Goal: Transaction & Acquisition: Purchase product/service

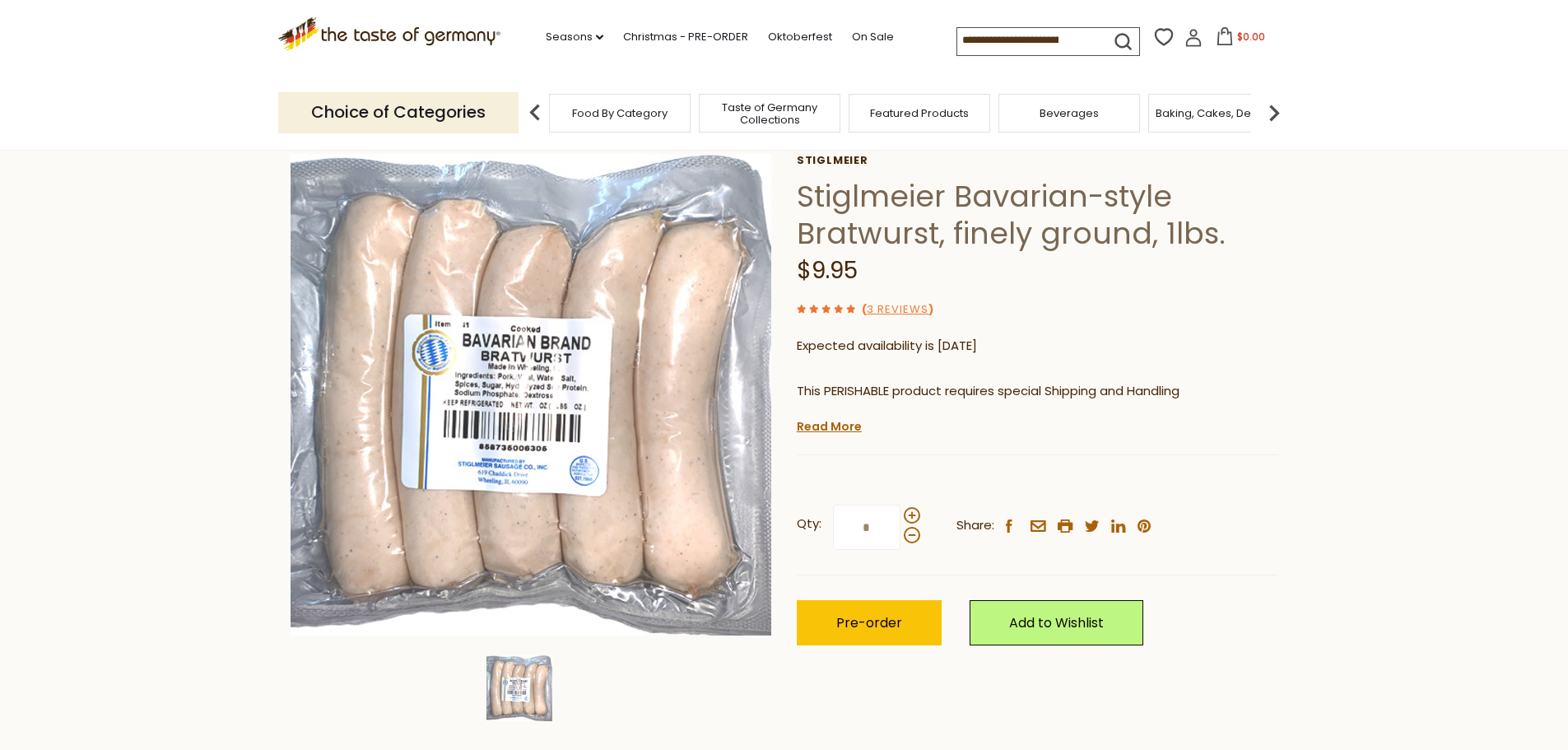
scroll to position [165, 0]
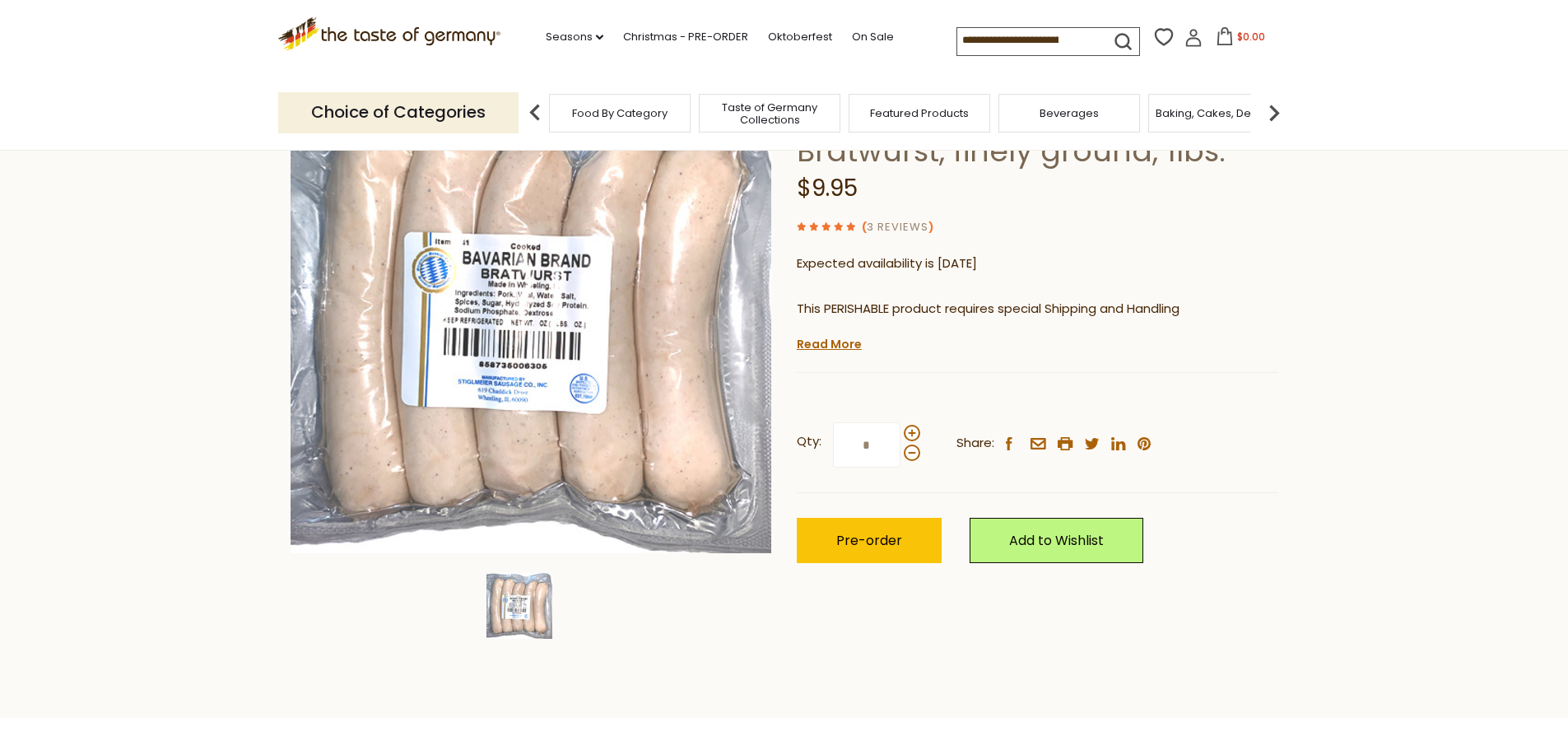
click at [900, 228] on link "3 Reviews" at bounding box center [898, 227] width 62 height 17
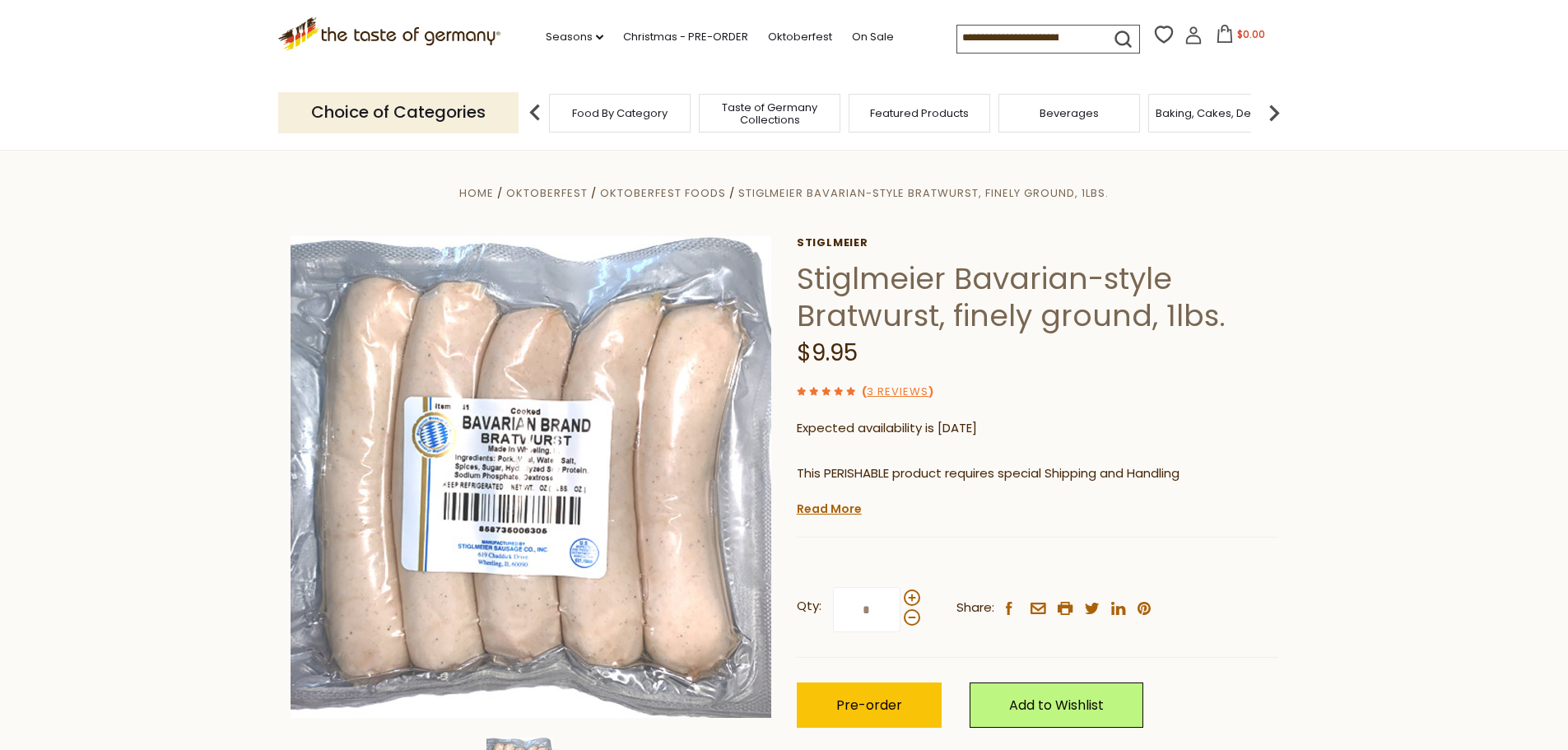
click at [824, 391] on use at bounding box center [825, 391] width 8 height 8
click at [907, 395] on link "3 Reviews" at bounding box center [898, 391] width 62 height 17
click at [829, 507] on link "Read More" at bounding box center [829, 509] width 65 height 16
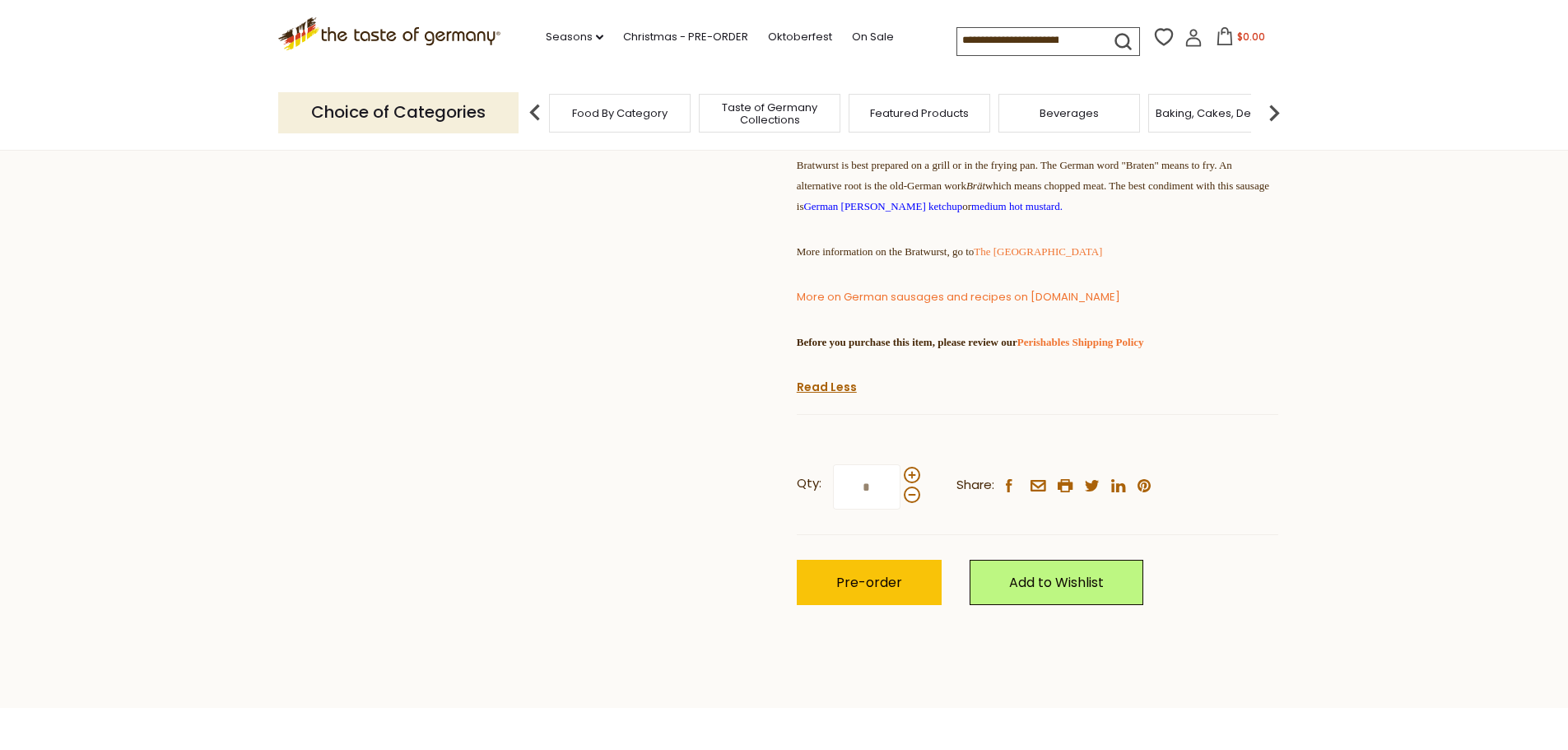
scroll to position [741, 0]
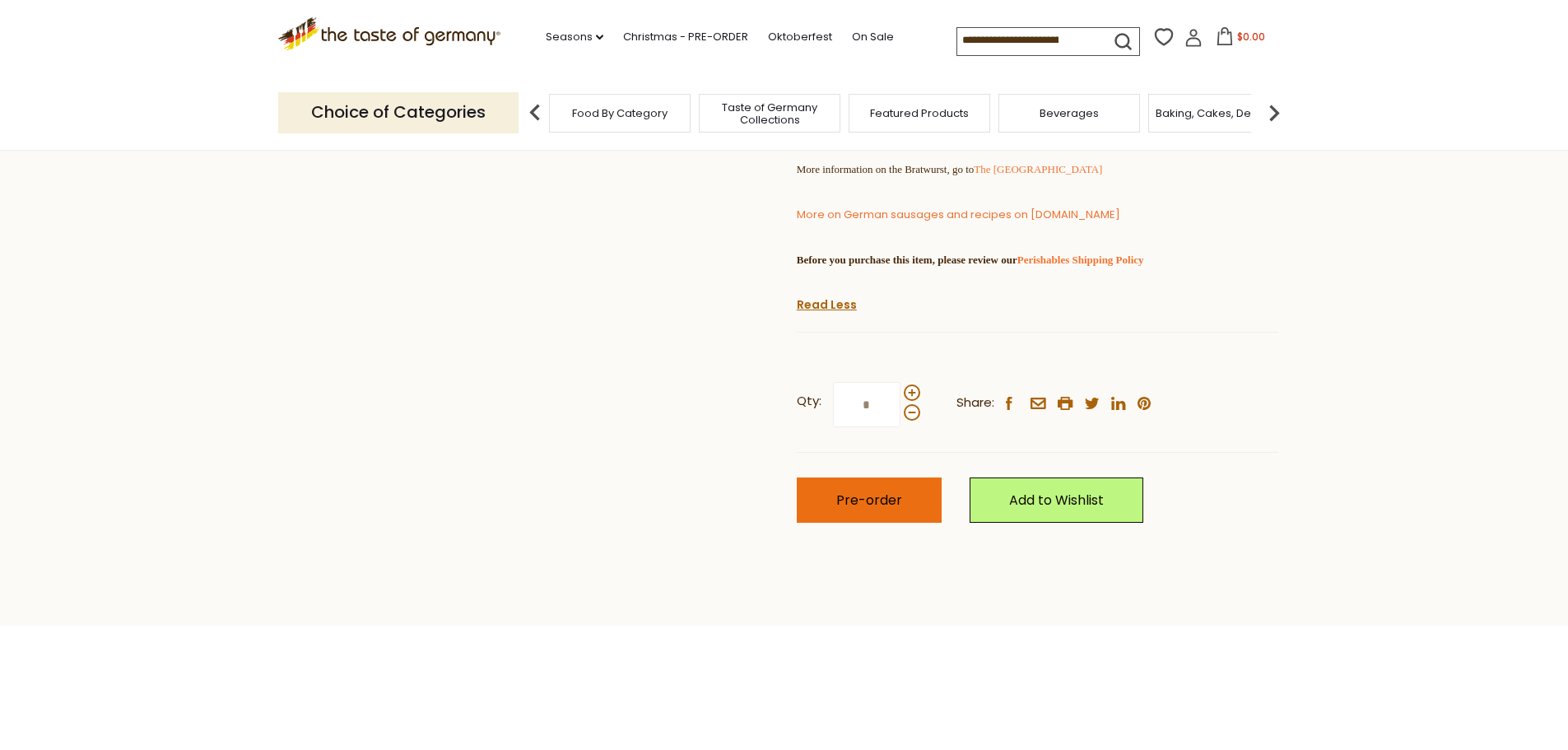
click at [860, 510] on span "Pre-order" at bounding box center [869, 499] width 66 height 19
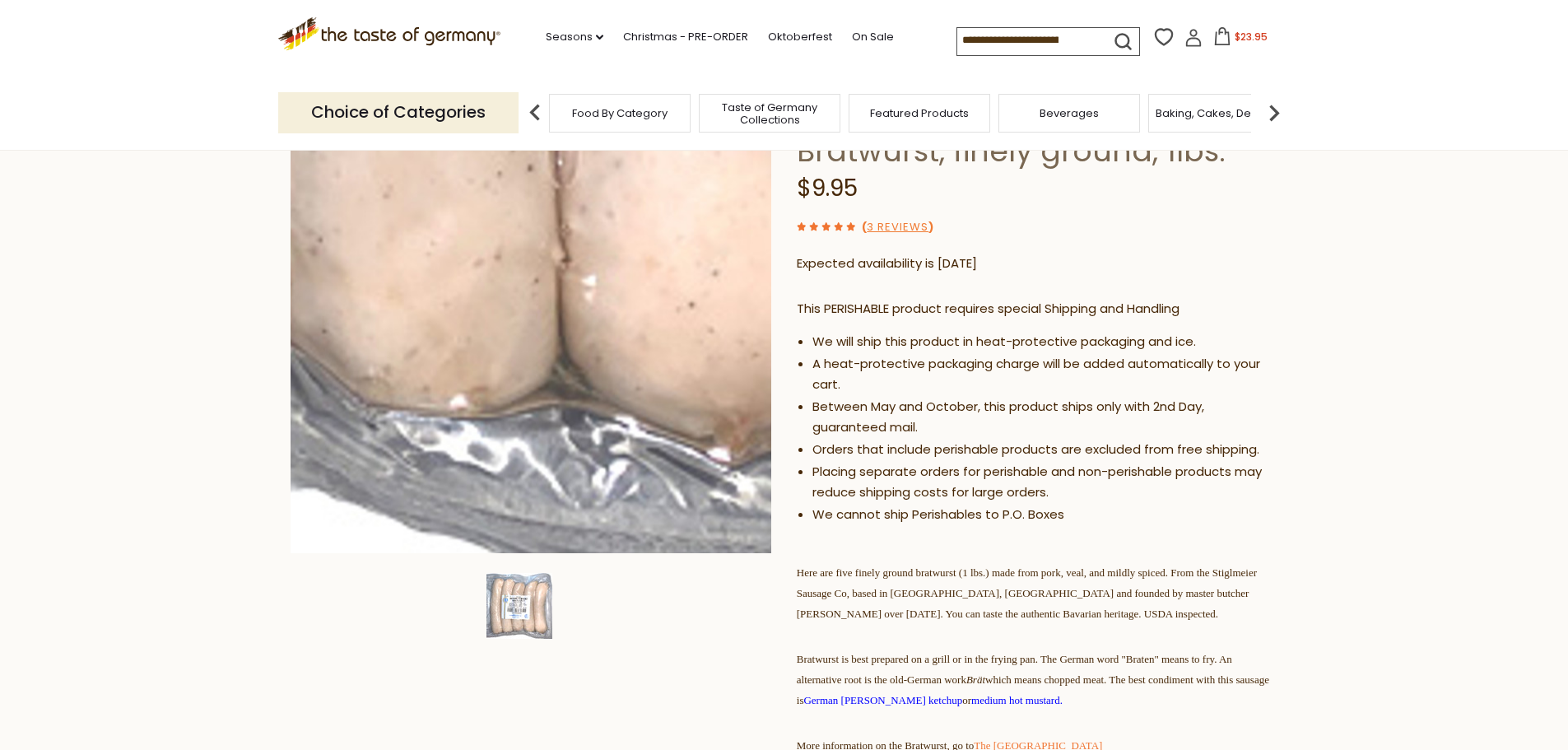
scroll to position [0, 0]
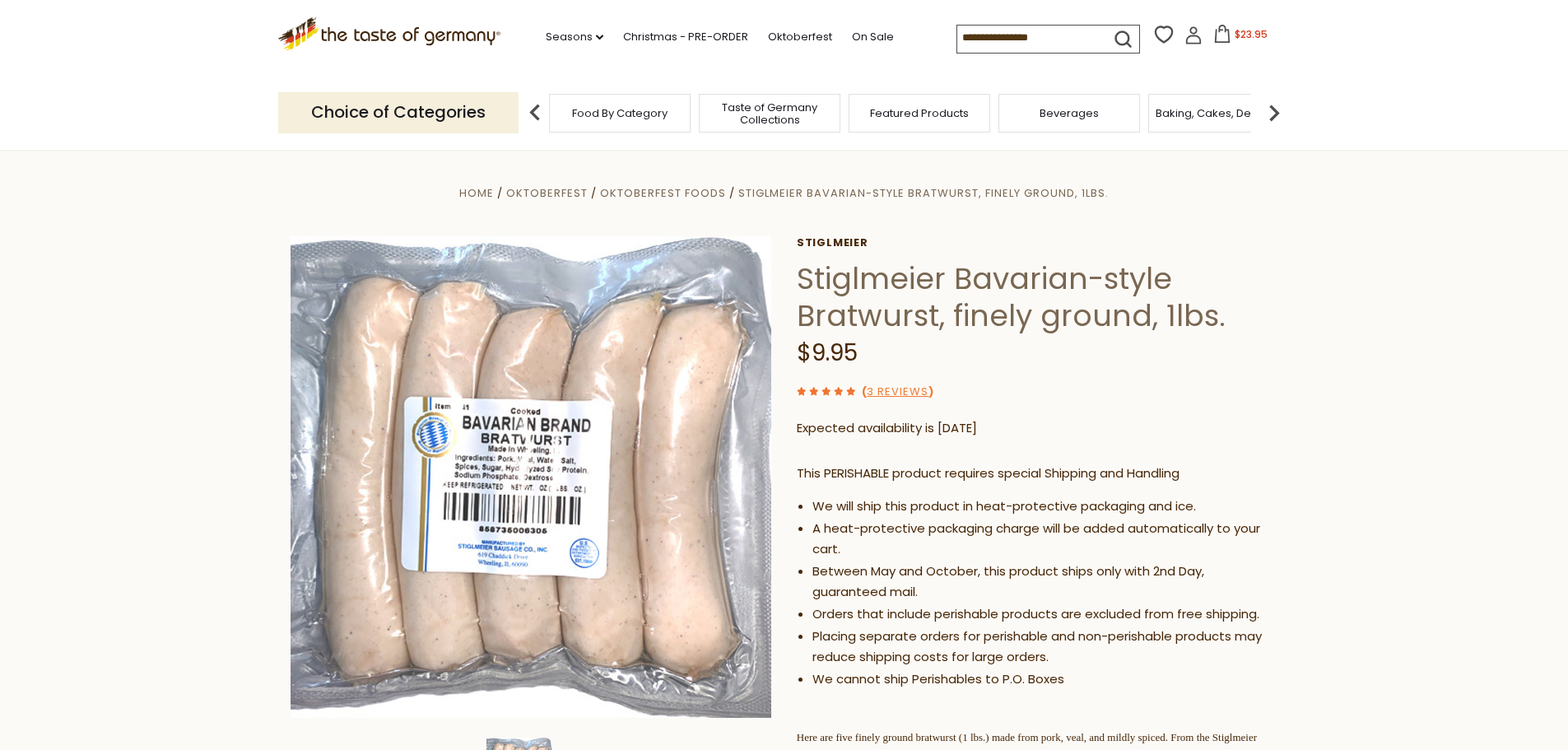
click at [1224, 33] on icon at bounding box center [1222, 34] width 15 height 18
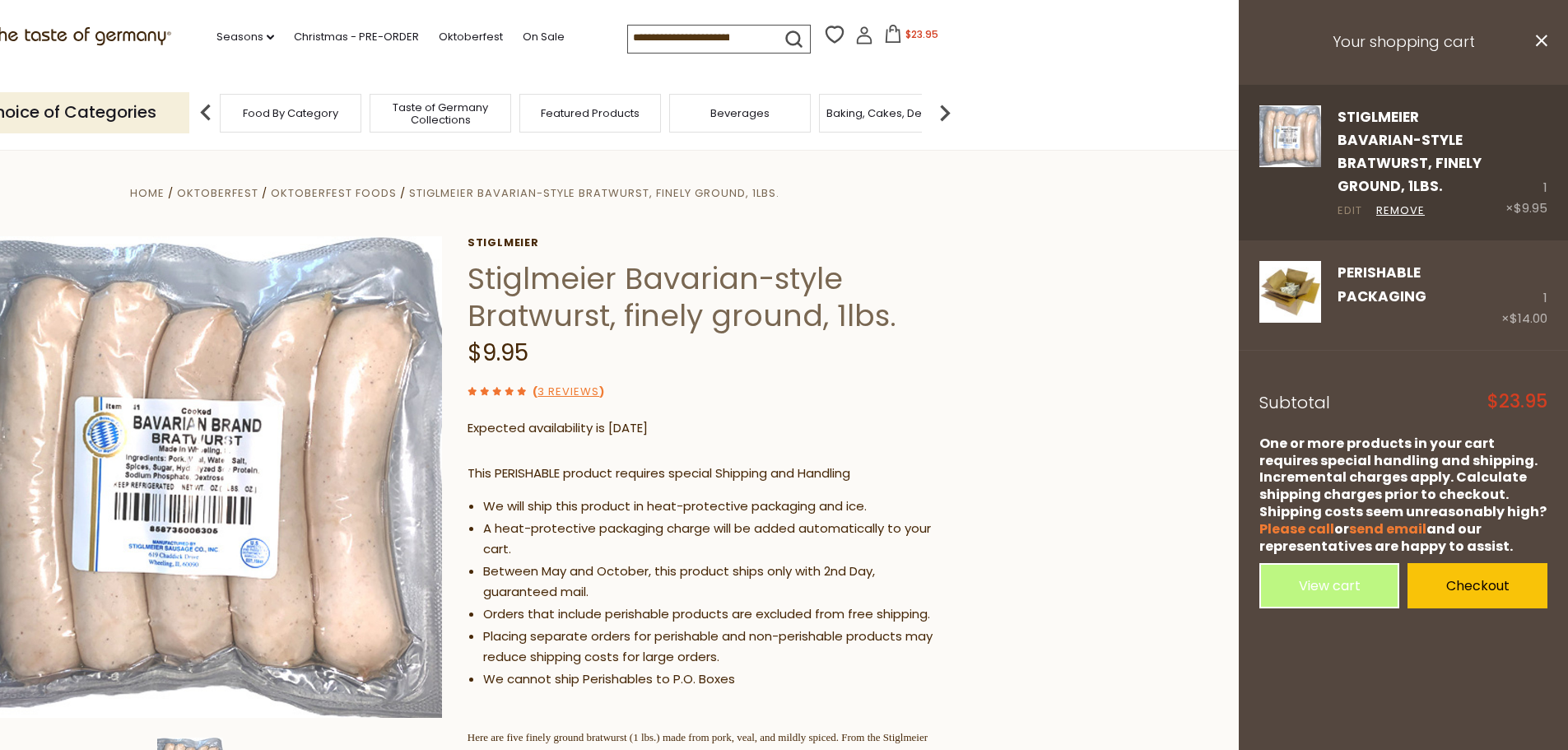
click at [1357, 202] on link "Edit" at bounding box center [1350, 210] width 25 height 17
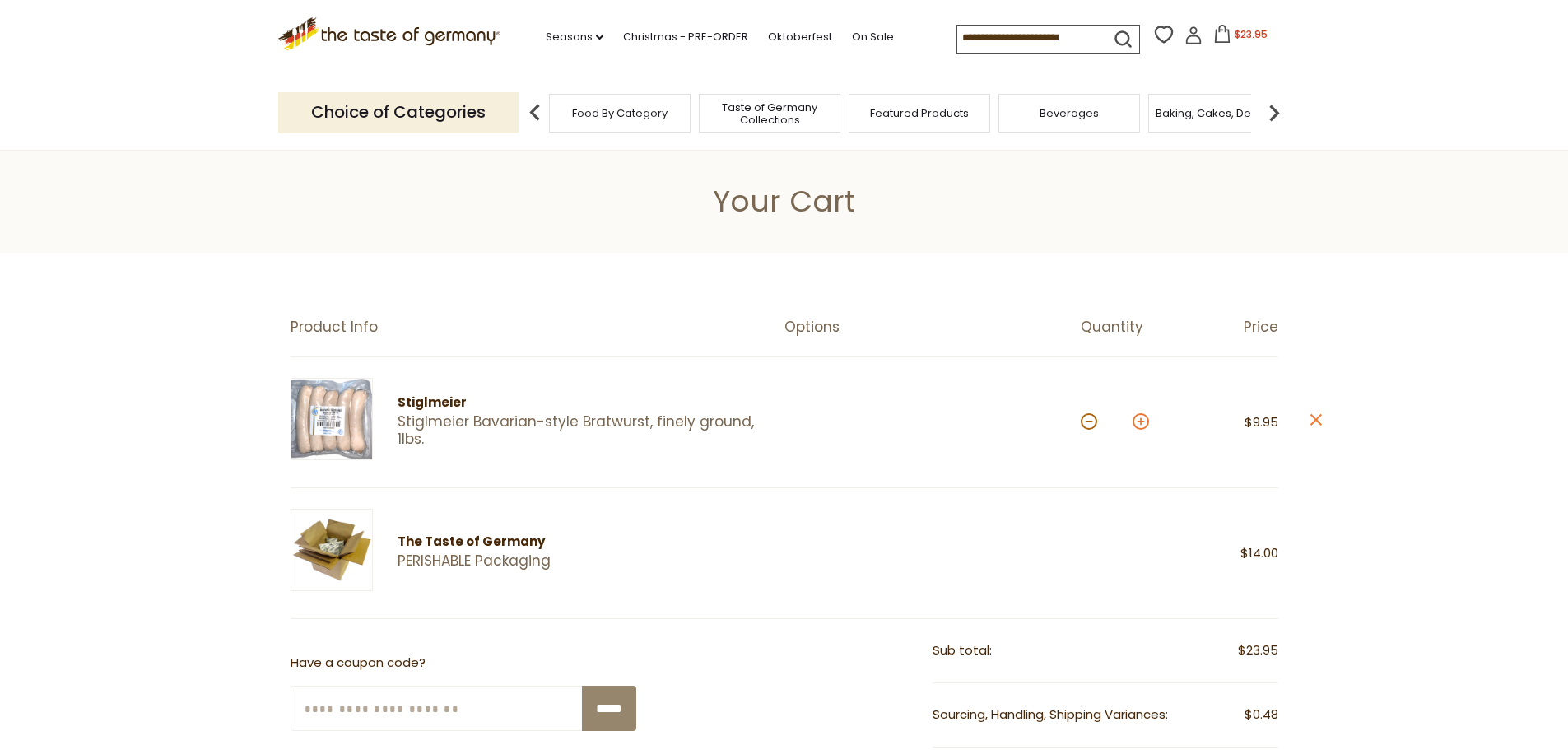
click at [1136, 419] on button at bounding box center [1141, 422] width 16 height 16
type input "*"
click at [795, 38] on link "Oktoberfest" at bounding box center [800, 37] width 64 height 18
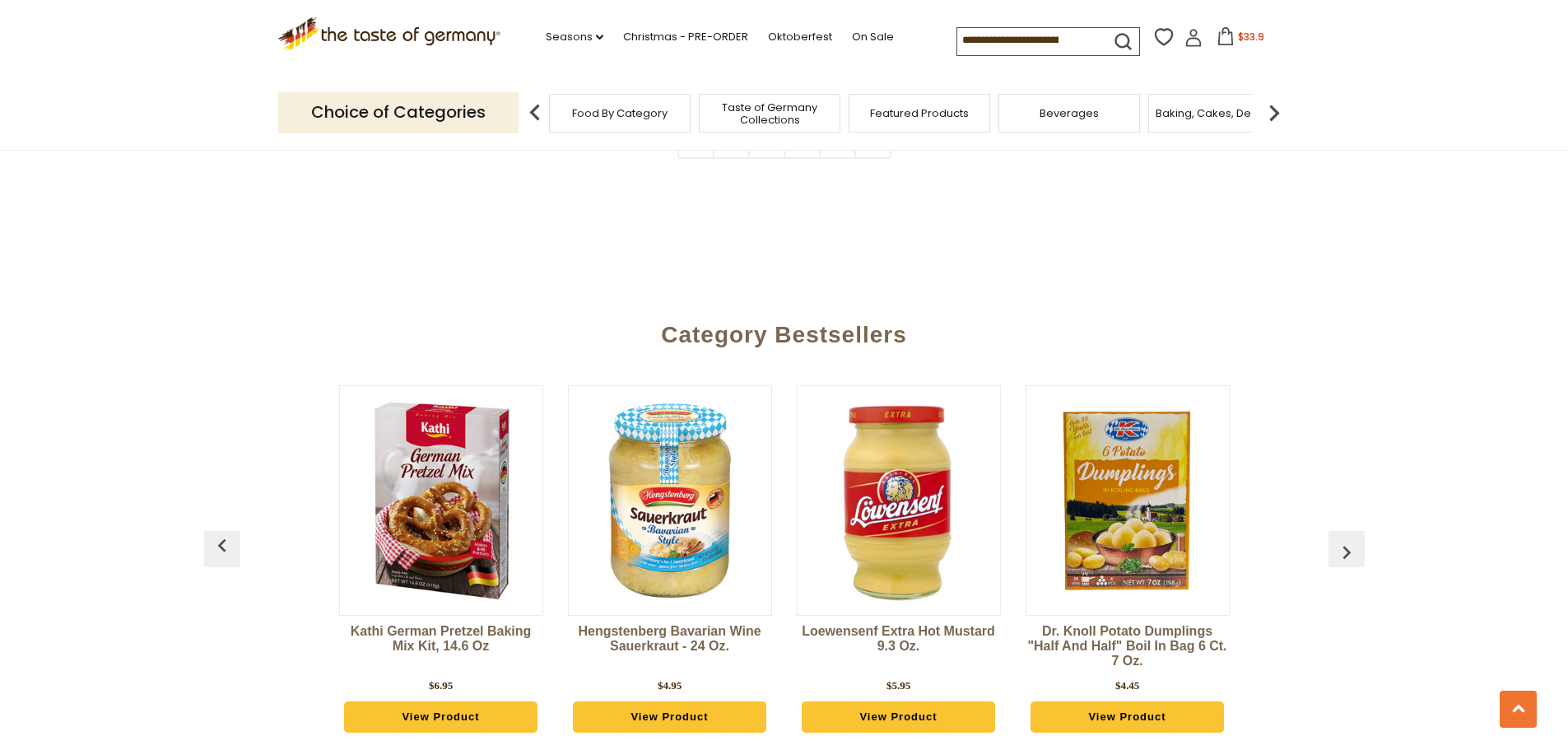
scroll to position [4115, 0]
